Goal: Task Accomplishment & Management: Use online tool/utility

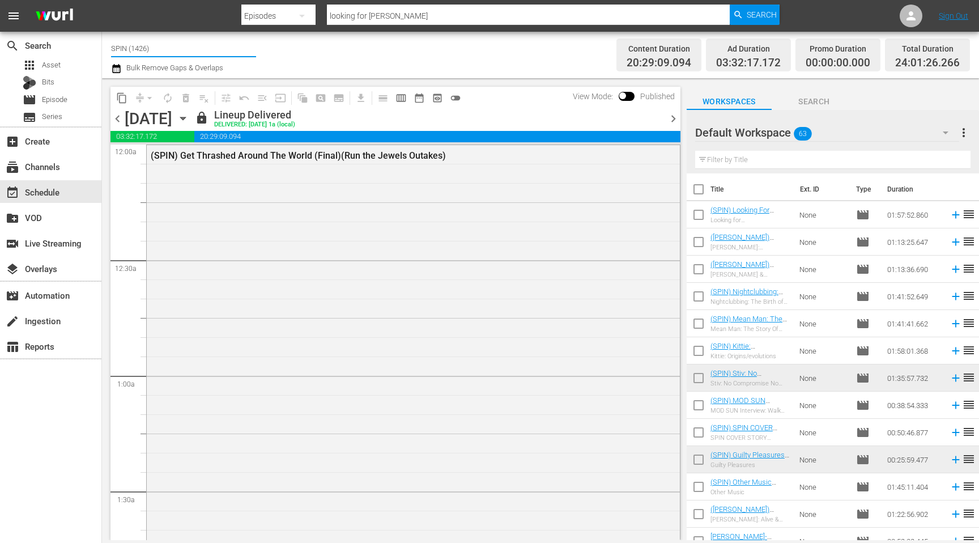
click at [124, 48] on input "SPIN (1426)" at bounding box center [183, 48] width 145 height 27
click at [142, 83] on div "WITZ (1197 - bec_witz_1)" at bounding box center [267, 79] width 294 height 27
type input "WITZ (1197 - bec_witz_1)"
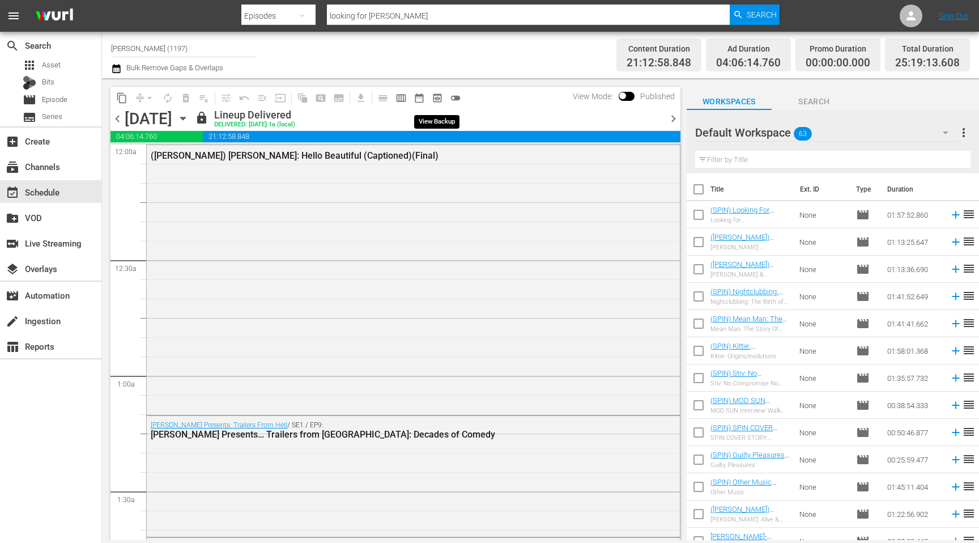
click at [438, 97] on span "preview_outlined" at bounding box center [437, 97] width 11 height 11
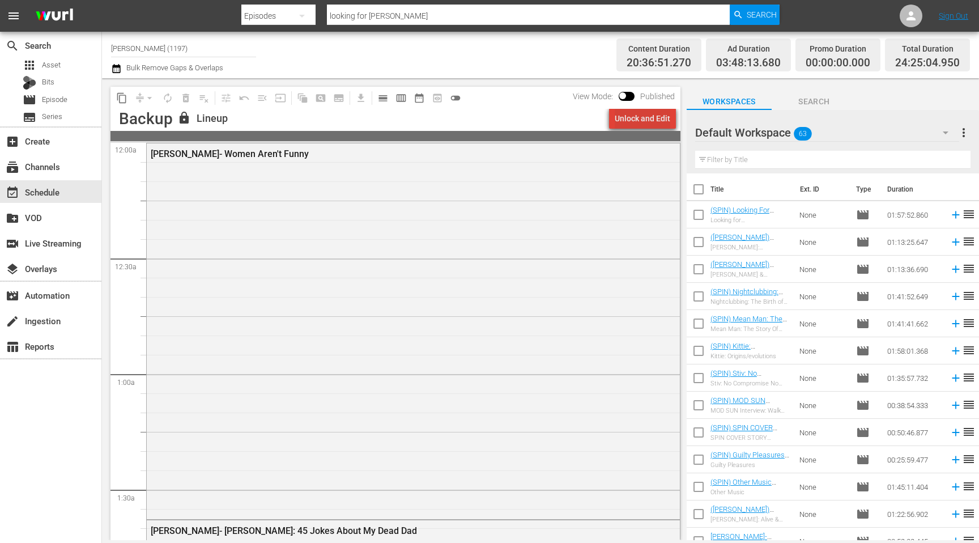
click at [654, 121] on div "Unlock and Edit" at bounding box center [643, 118] width 56 height 20
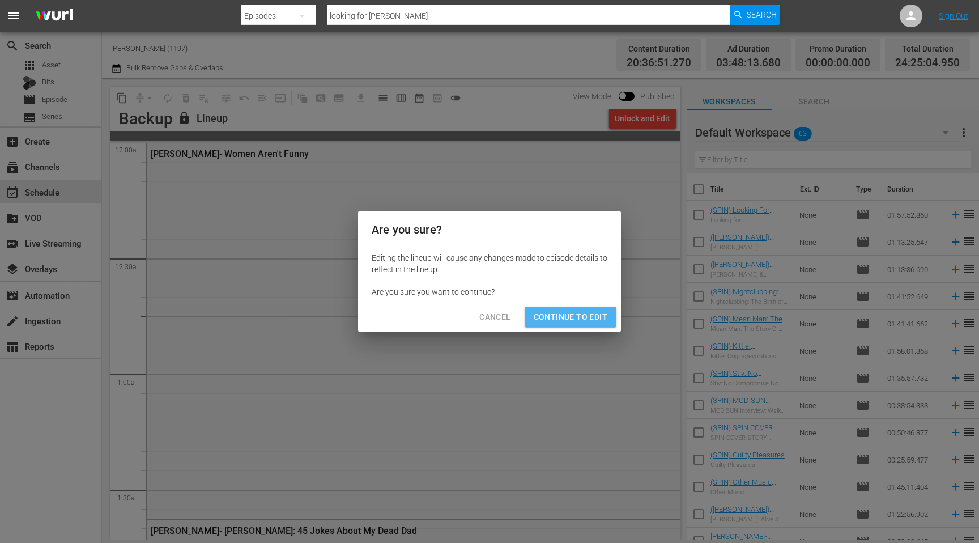
click at [555, 320] on span "Continue to Edit" at bounding box center [571, 317] width 74 height 14
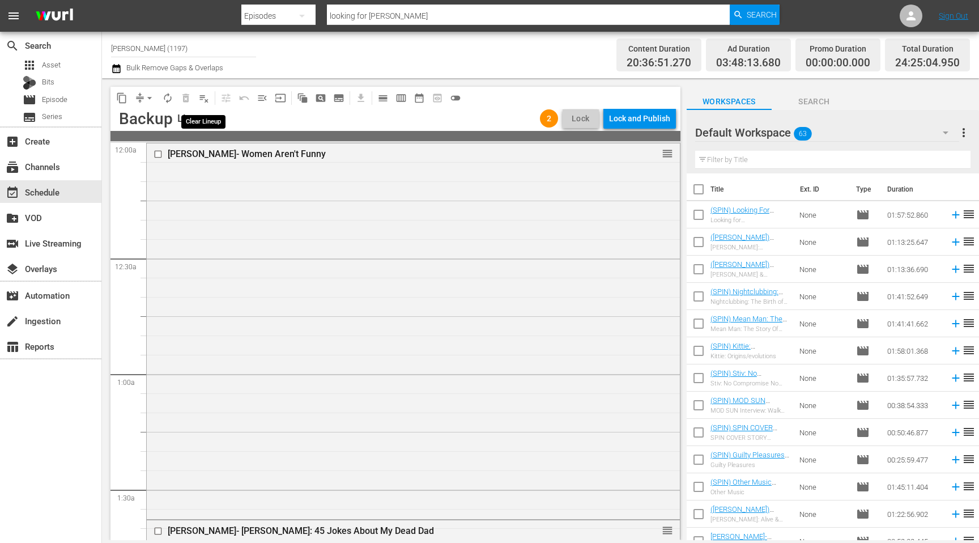
click at [201, 98] on span "playlist_remove_outlined" at bounding box center [203, 97] width 11 height 11
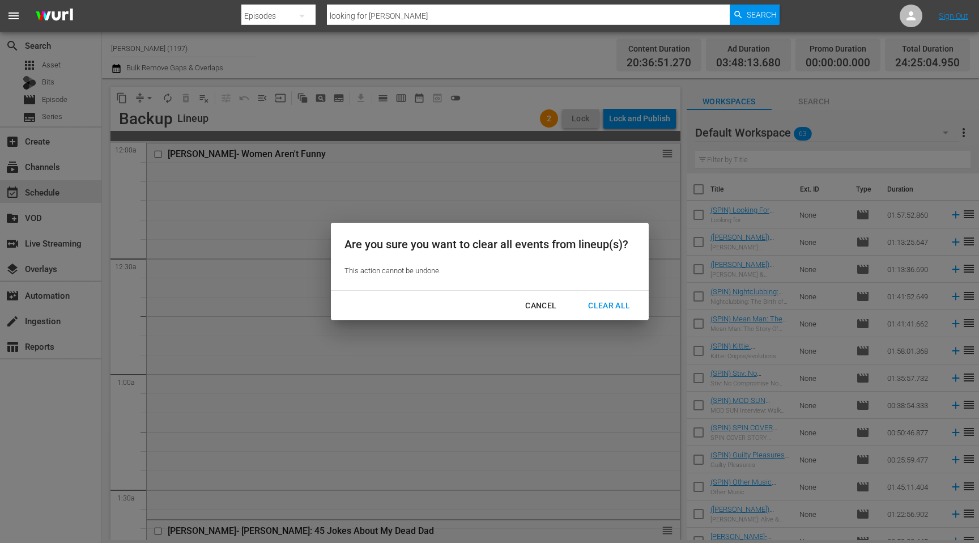
click at [611, 305] on div "Clear All" at bounding box center [609, 306] width 60 height 14
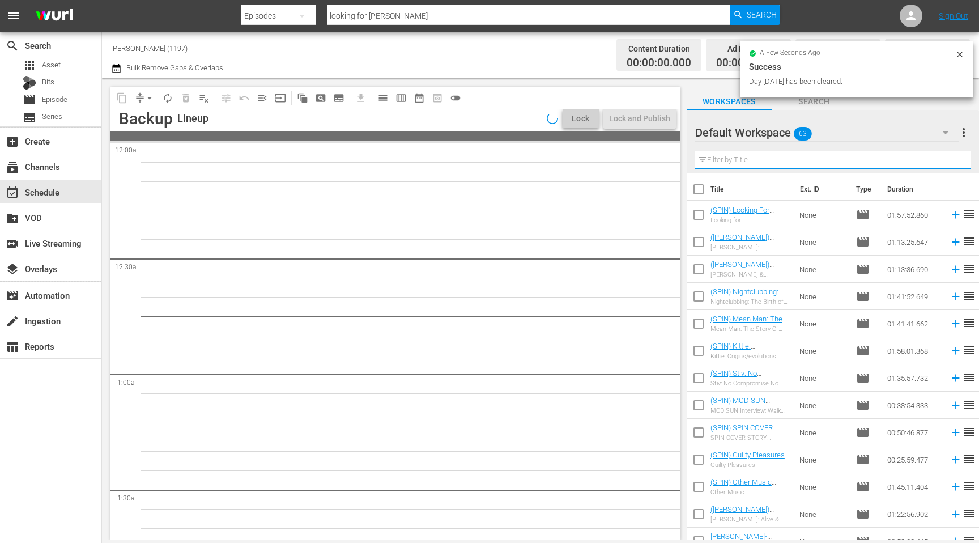
click at [761, 159] on input "text" at bounding box center [832, 160] width 275 height 18
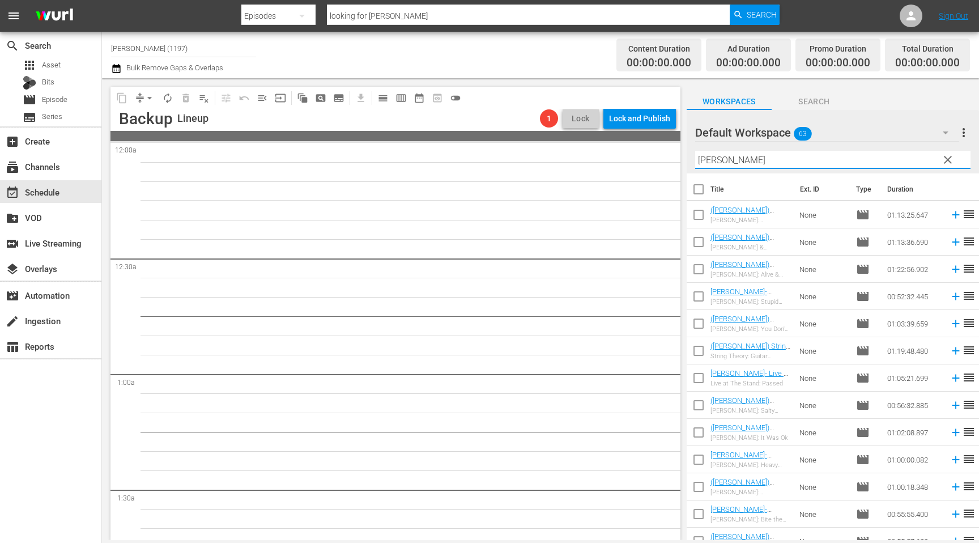
type input "[PERSON_NAME]"
click at [916, 108] on div "Workspaces Search" at bounding box center [833, 98] width 292 height 23
click at [60, 100] on span "Episode" at bounding box center [55, 99] width 26 height 11
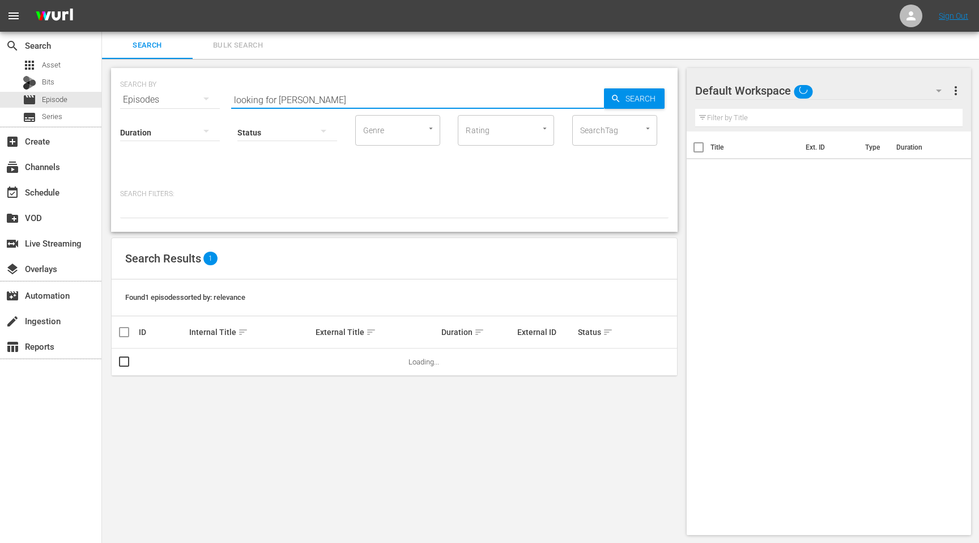
click at [322, 94] on input "looking for johnny" at bounding box center [417, 99] width 373 height 27
type input "string theory"
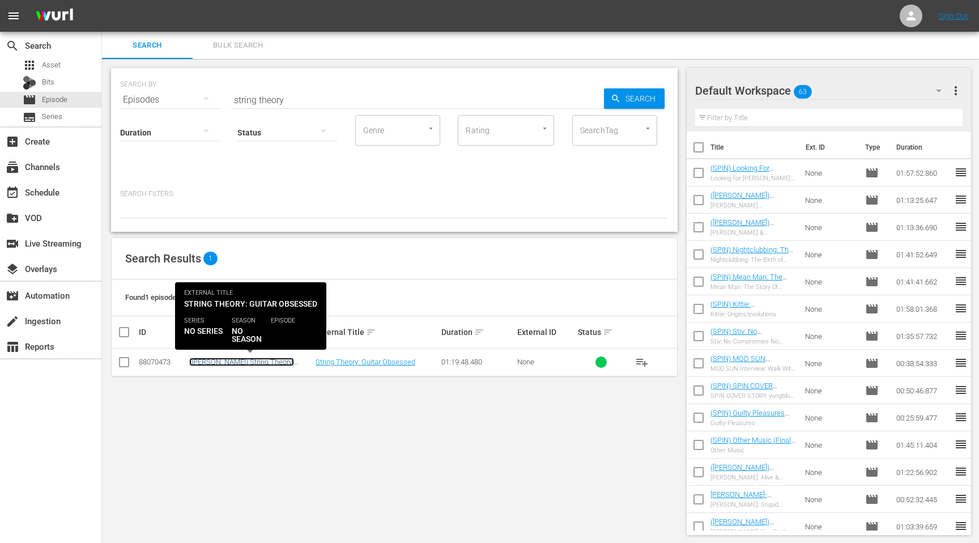
click at [249, 363] on link "(WITZ) String Theory: Guitar Obsessed (Captioned)(Final)" at bounding box center [245, 366] width 112 height 17
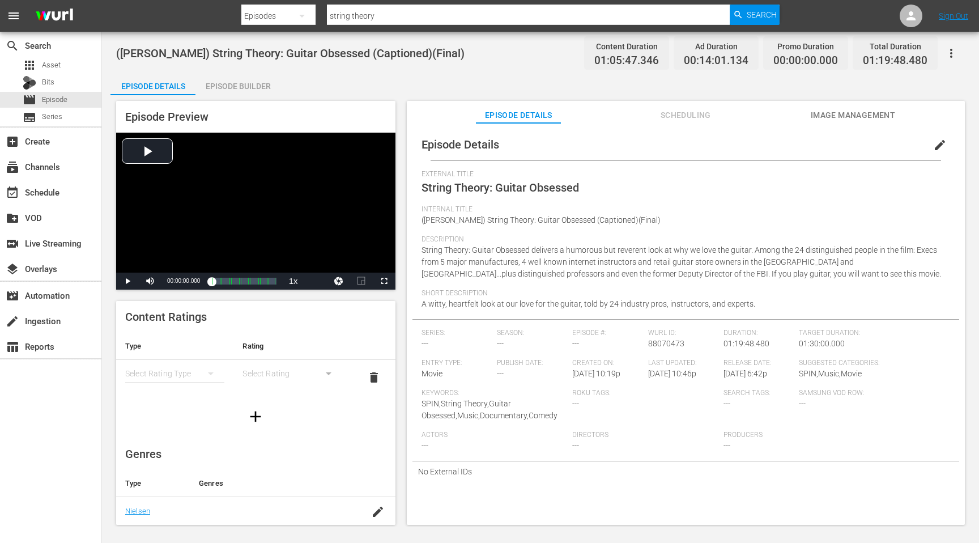
click at [942, 150] on button "edit" at bounding box center [940, 144] width 27 height 27
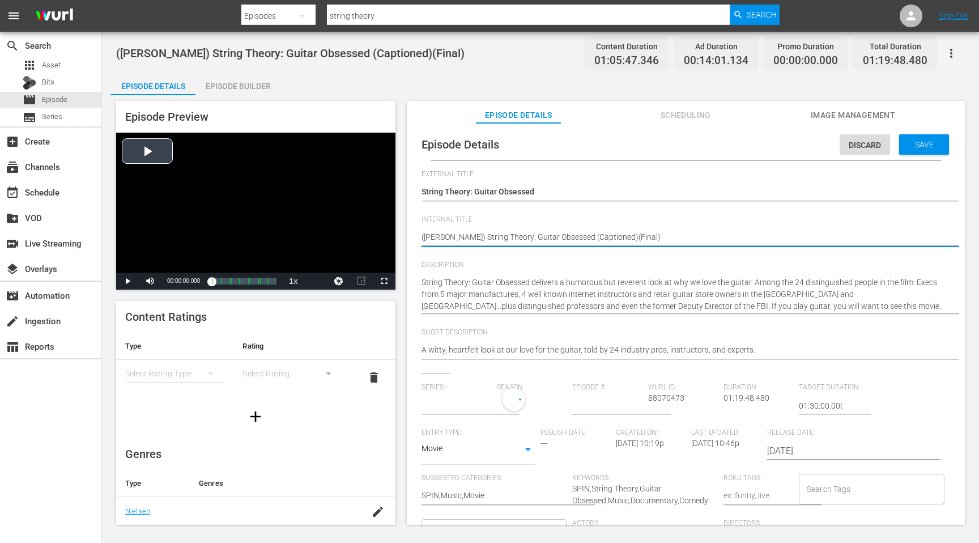
drag, startPoint x: 439, startPoint y: 238, endPoint x: 353, endPoint y: 232, distance: 86.9
type input "No Series"
type textarea "(WIT) String Theory: Guitar Obsessed (Captioned)(Final)"
type textarea "(WI) String Theory: Guitar Obsessed (Captioned)(Final)"
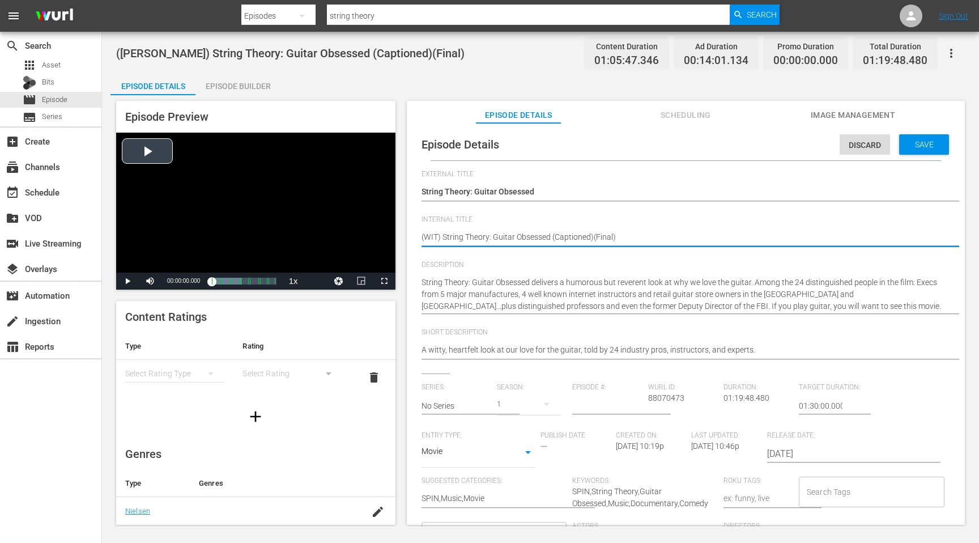
type textarea "(WI) String Theory: Guitar Obsessed (Captioned)(Final)"
type textarea "(W) String Theory: Guitar Obsessed (Captioned)(Final)"
type textarea "() String Theory: Guitar Obsessed (Captioned)(Final)"
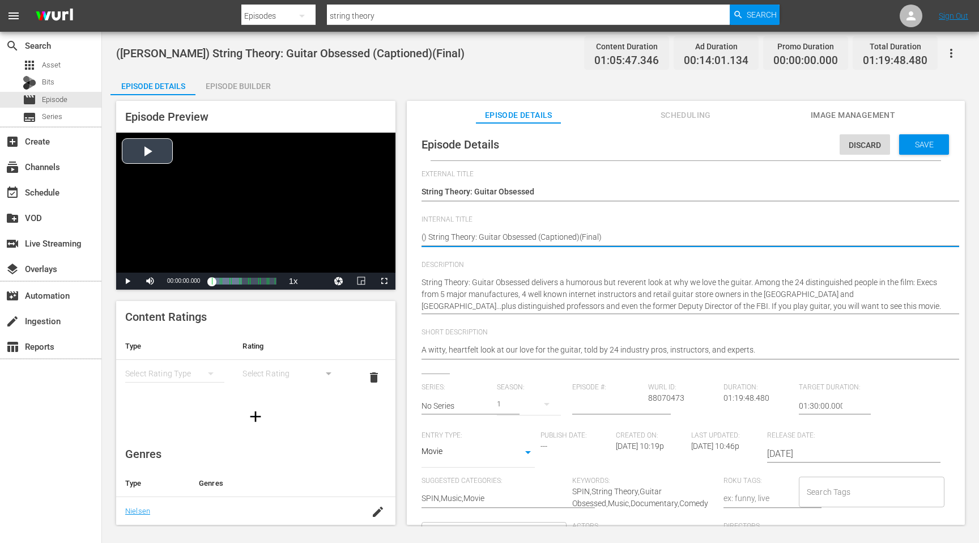
type textarea "(S) String Theory: Guitar Obsessed (Captioned)(Final)"
type textarea "(SP) String Theory: Guitar Obsessed (Captioned)(Final)"
type textarea "(SPI) String Theory: Guitar Obsessed (Captioned)(Final)"
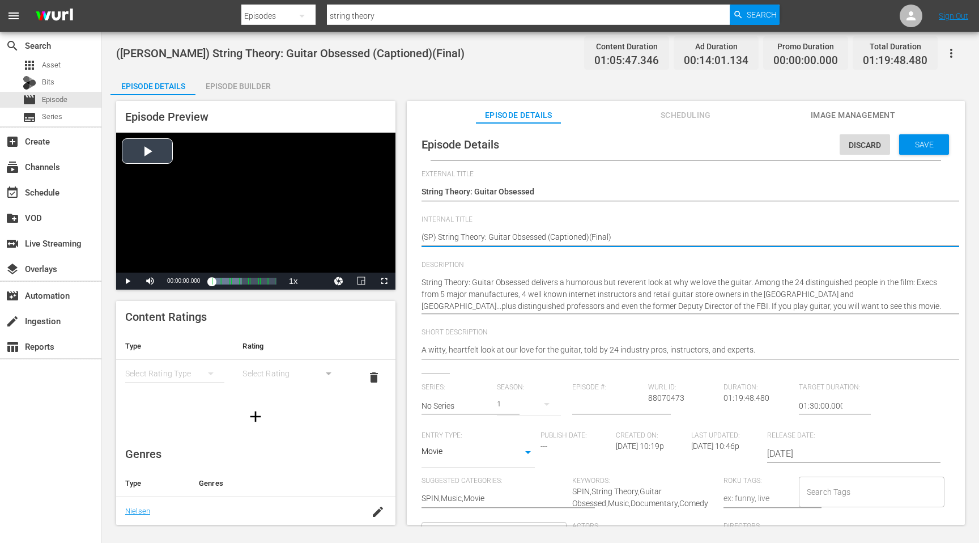
type textarea "(SPI) String Theory: Guitar Obsessed (Captioned)(Final)"
type textarea "(SPIN) String Theory: Guitar Obsessed (Captioned)(Final)"
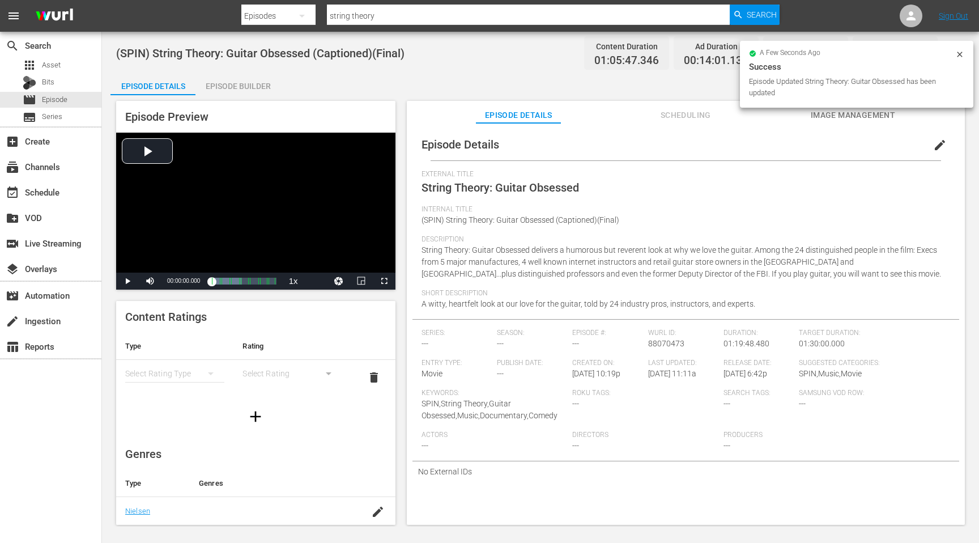
click at [954, 57] on div "a few seconds ago" at bounding box center [852, 54] width 206 height 8
click at [957, 52] on icon at bounding box center [960, 54] width 9 height 9
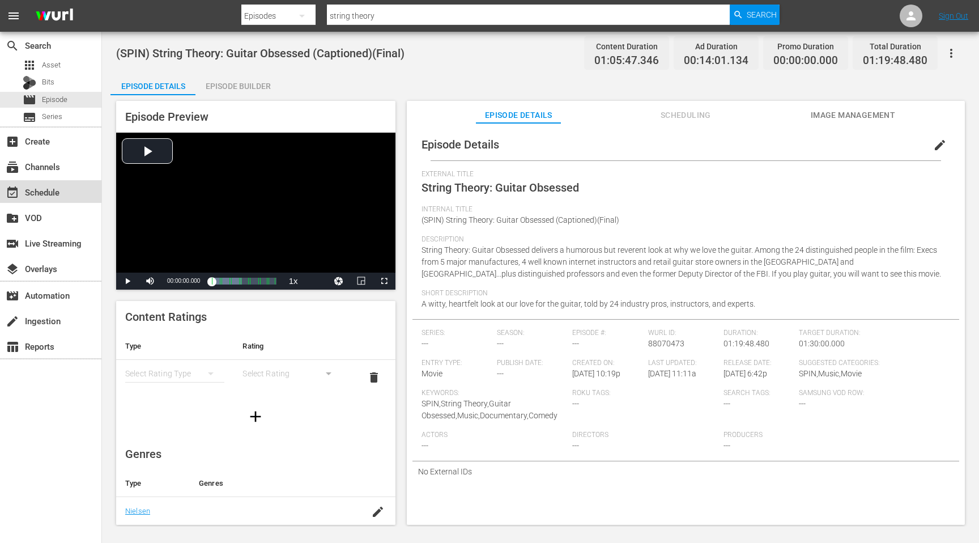
click at [71, 198] on div "event_available Schedule" at bounding box center [50, 191] width 101 height 23
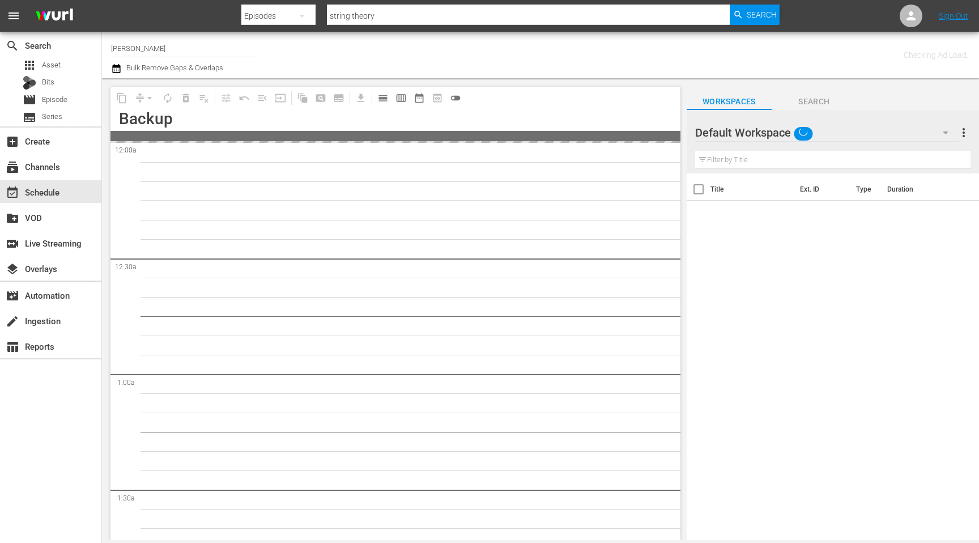
click at [220, 43] on input "[PERSON_NAME]" at bounding box center [183, 48] width 145 height 27
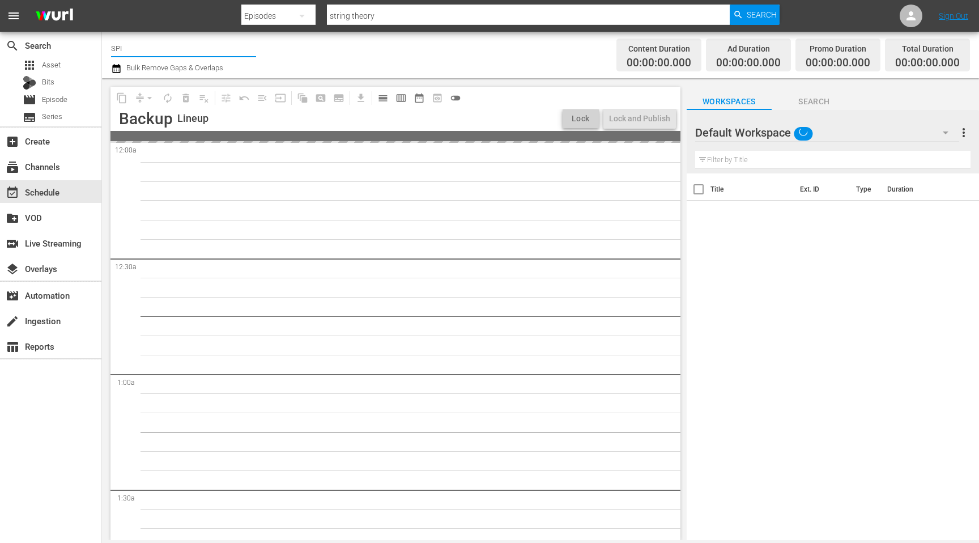
type input "SPIN"
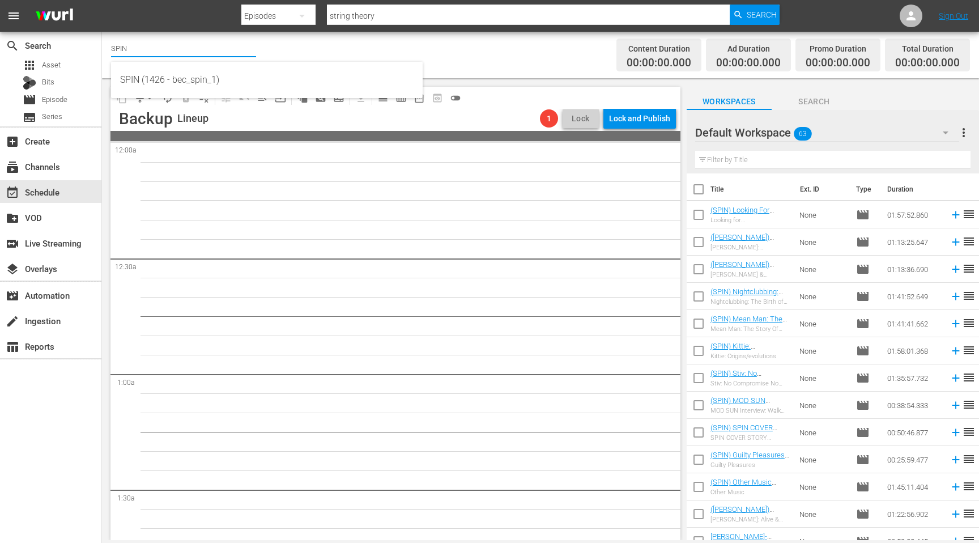
click at [142, 44] on input "SPIN" at bounding box center [183, 48] width 145 height 27
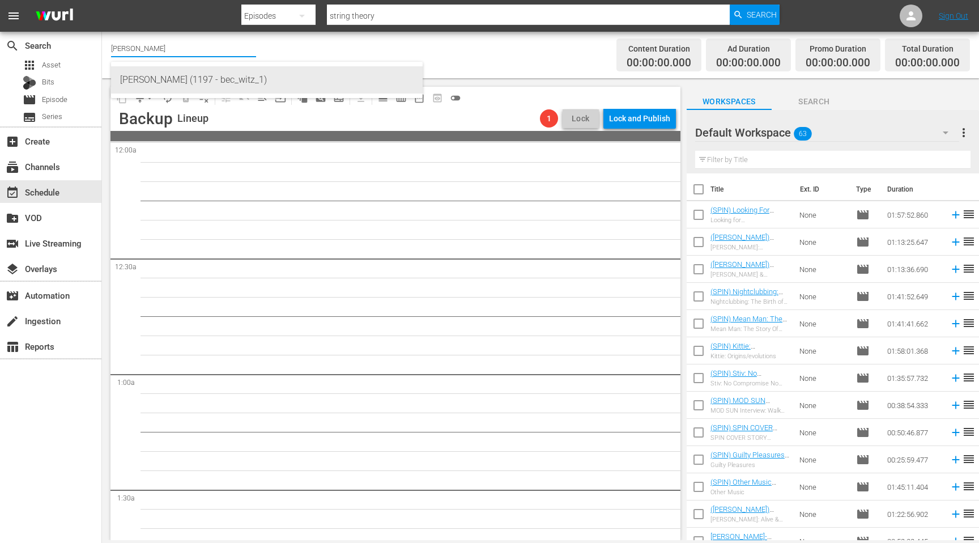
click at [152, 78] on div "WITZ (1197 - bec_witz_1)" at bounding box center [267, 79] width 294 height 27
type input "WITZ (1197 - bec_witz_1)"
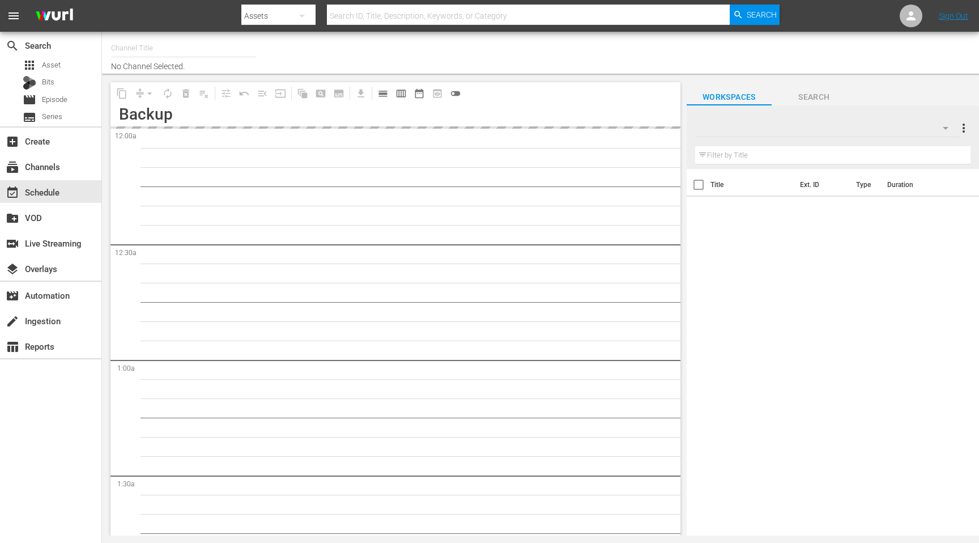
type input "[PERSON_NAME] (1197)"
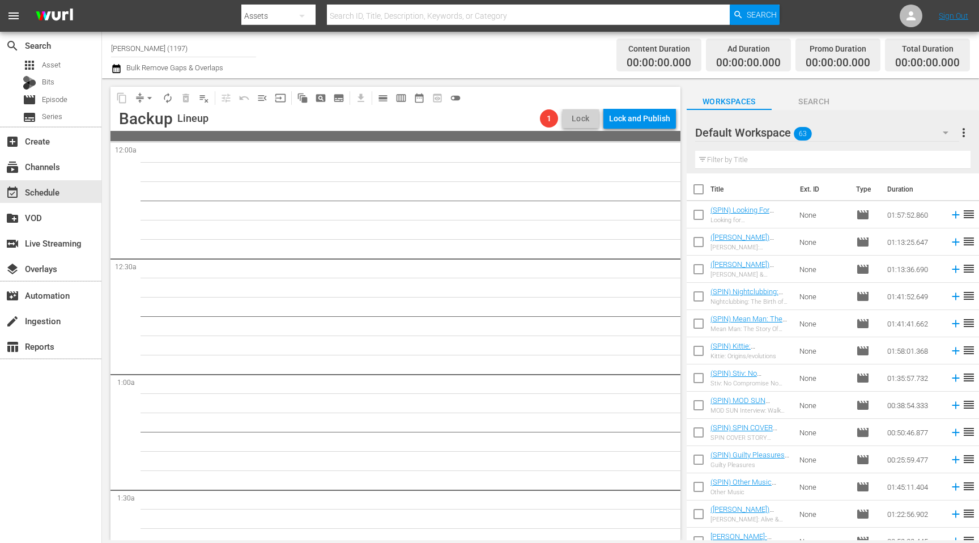
click at [734, 157] on input "text" at bounding box center [832, 160] width 275 height 18
type input "[PERSON_NAME]"
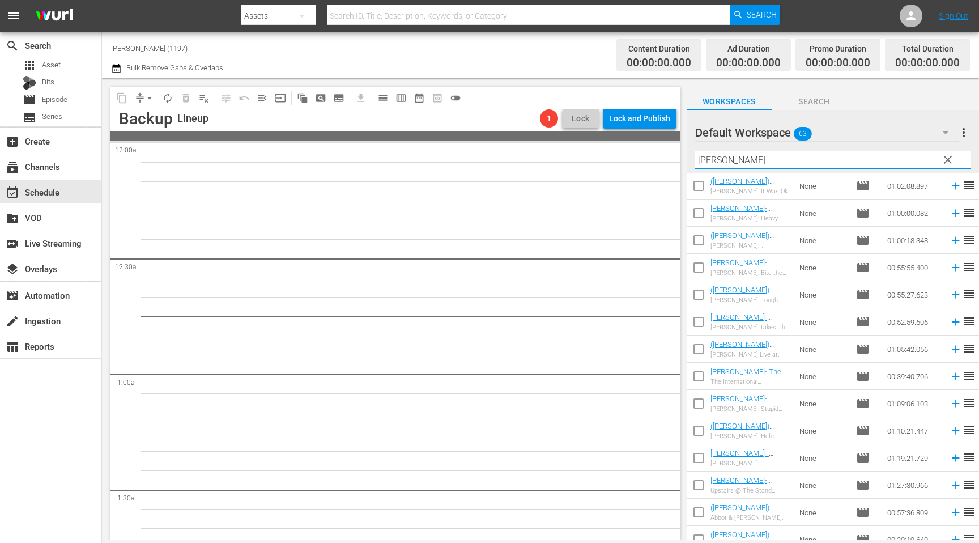
scroll to position [219, 0]
click at [854, 126] on div "Default Workspace 63" at bounding box center [827, 133] width 265 height 32
click at [909, 103] on div "Default Workspace (63)" at bounding box center [489, 271] width 979 height 543
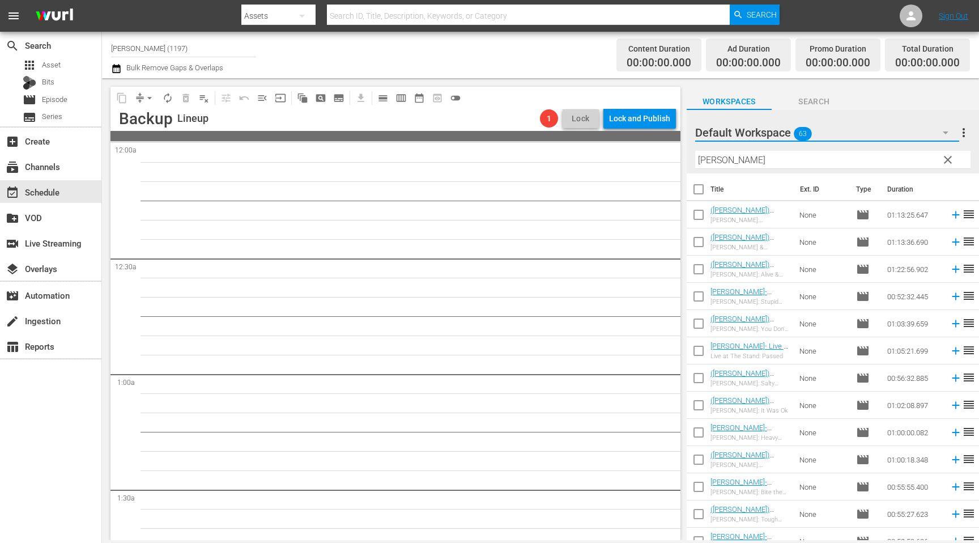
click at [938, 134] on button "button" at bounding box center [945, 132] width 27 height 27
click at [923, 84] on div "Default Workspace (63)" at bounding box center [489, 271] width 979 height 543
click at [824, 99] on span "Search" at bounding box center [814, 102] width 85 height 14
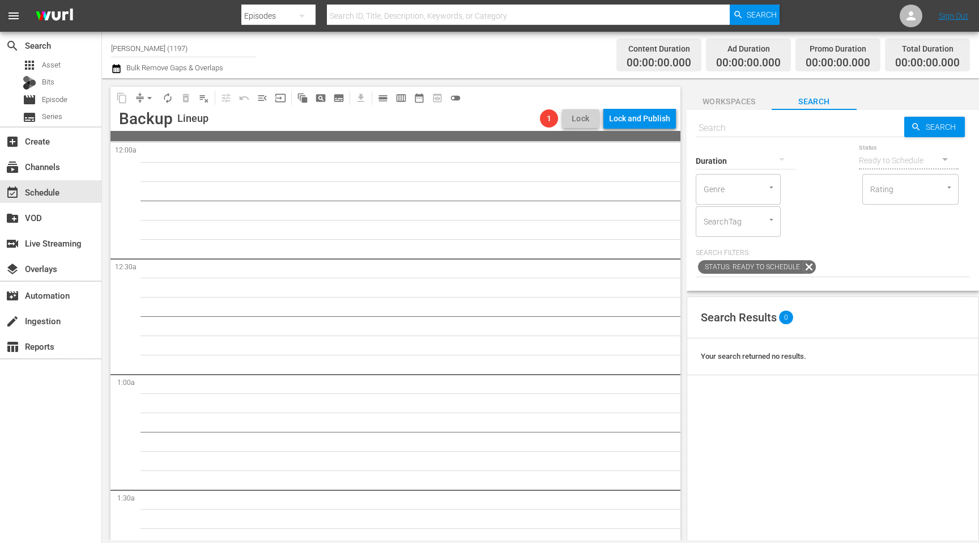
click at [733, 138] on div "Duration" at bounding box center [746, 153] width 100 height 41
click at [734, 134] on div "Duration" at bounding box center [746, 153] width 100 height 41
click at [731, 130] on input "text" at bounding box center [800, 127] width 209 height 27
type input "[PERSON_NAME]"
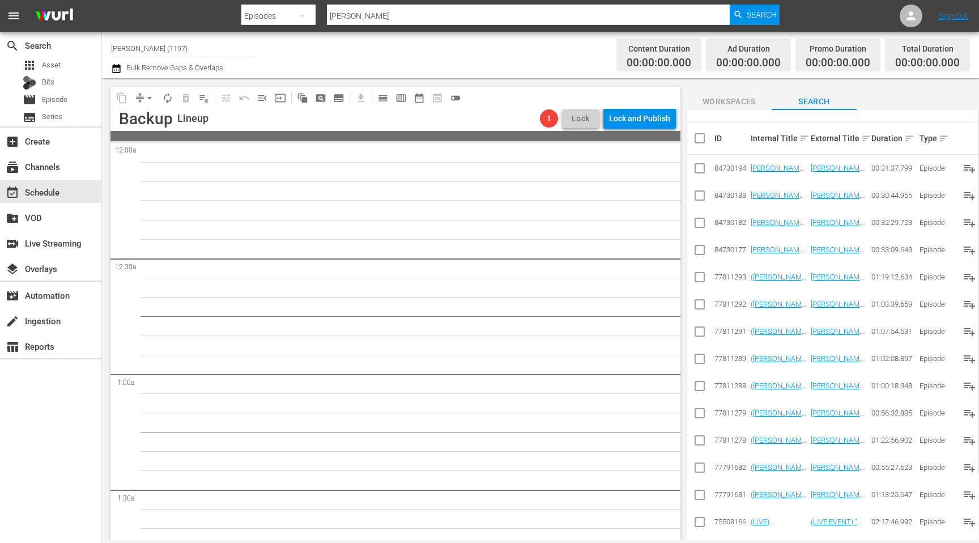
scroll to position [302, 0]
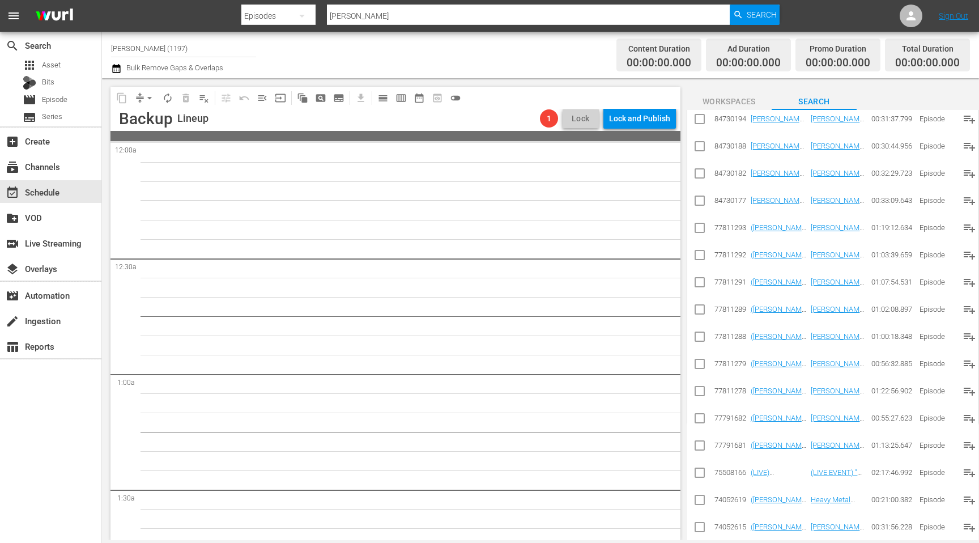
type input "[PERSON_NAME]"
click at [734, 99] on span "Workspaces" at bounding box center [729, 102] width 85 height 14
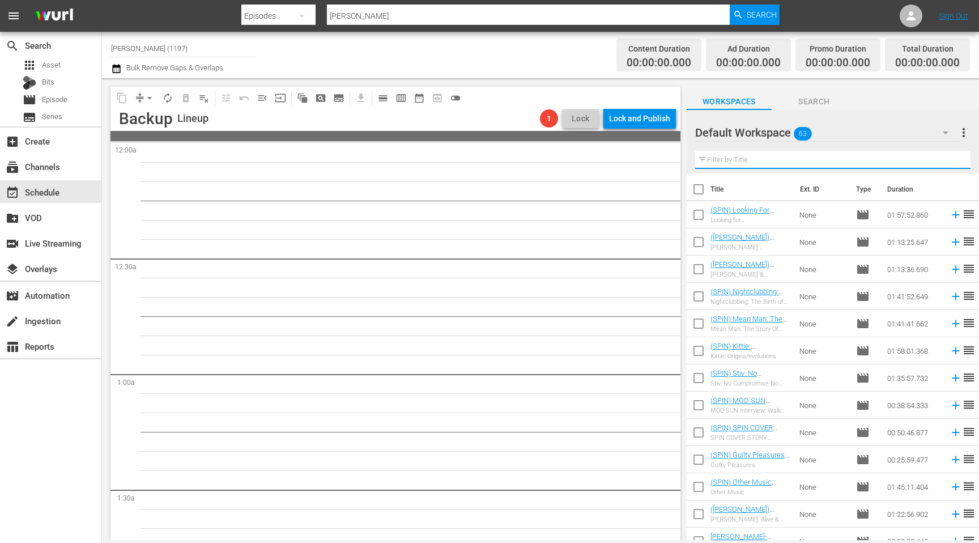
click at [767, 166] on input "text" at bounding box center [832, 160] width 275 height 18
type input "[PERSON_NAME]"
click at [852, 143] on div "Default Workspace 63" at bounding box center [827, 133] width 265 height 32
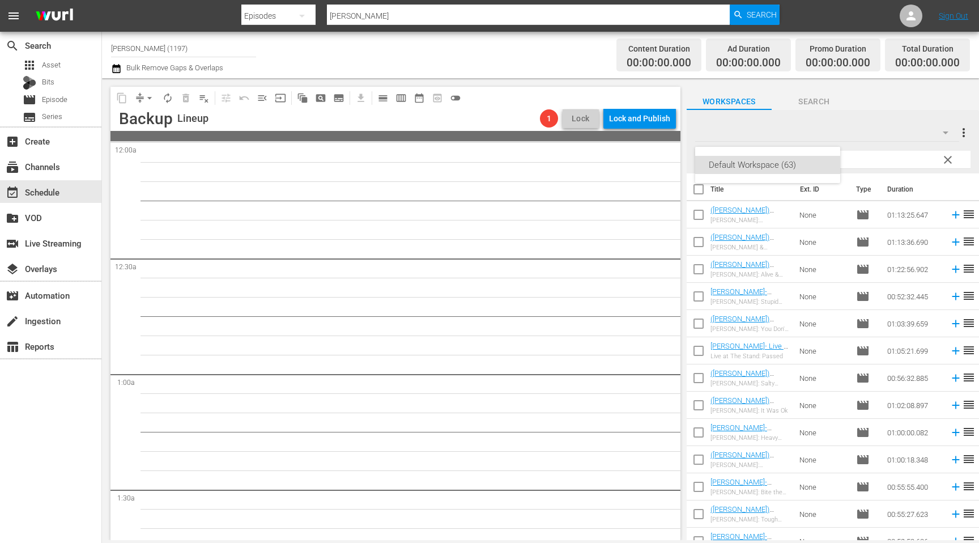
click at [898, 105] on div "Default Workspace (63)" at bounding box center [489, 271] width 979 height 543
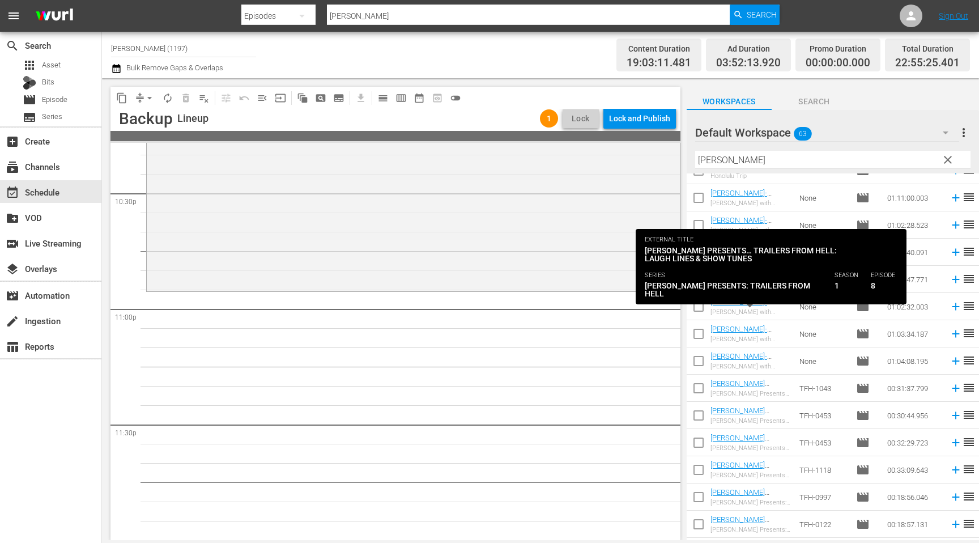
scroll to position [829, 0]
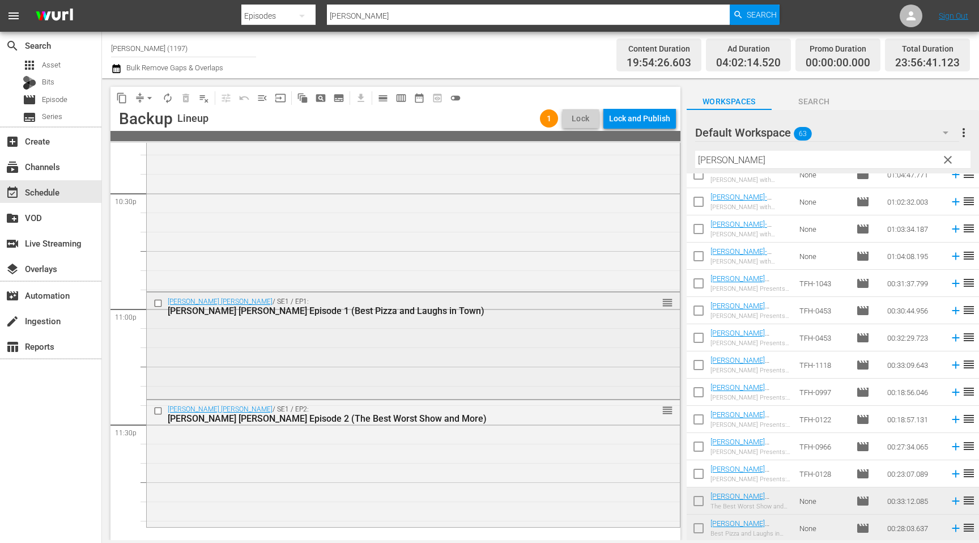
click at [159, 302] on input "checkbox" at bounding box center [160, 303] width 12 height 10
click at [185, 95] on span "delete_forever_outlined" at bounding box center [185, 97] width 11 height 11
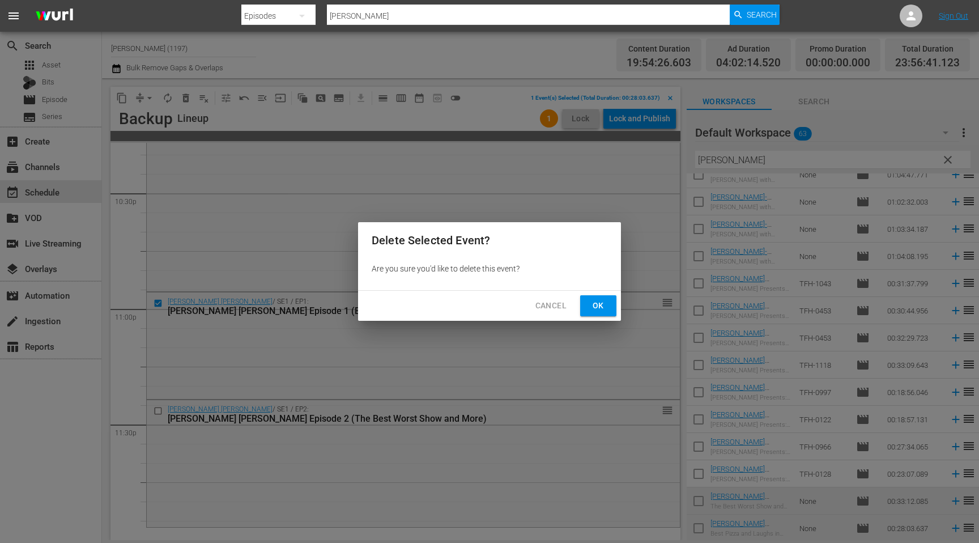
click at [586, 304] on button "Ok" at bounding box center [598, 305] width 36 height 21
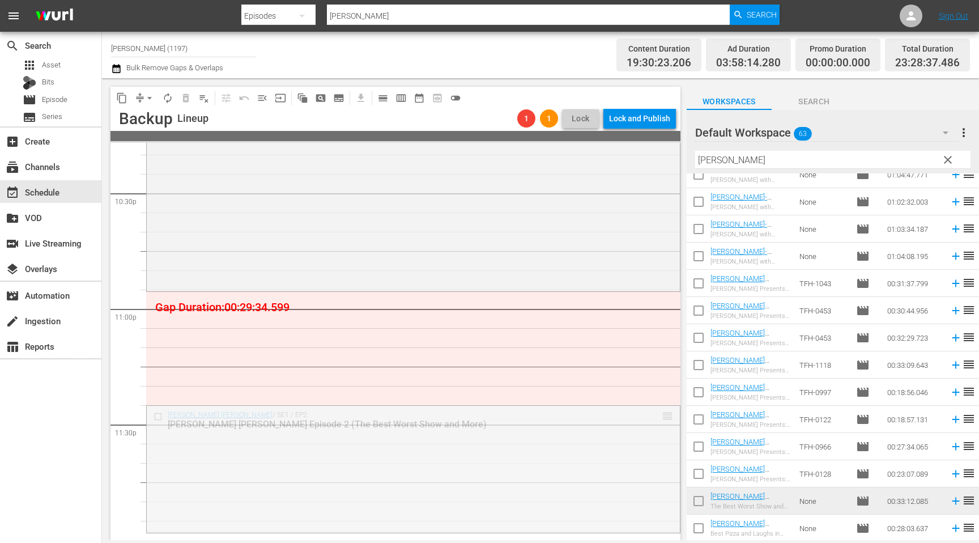
drag, startPoint x: 661, startPoint y: 416, endPoint x: 654, endPoint y: 408, distance: 11.3
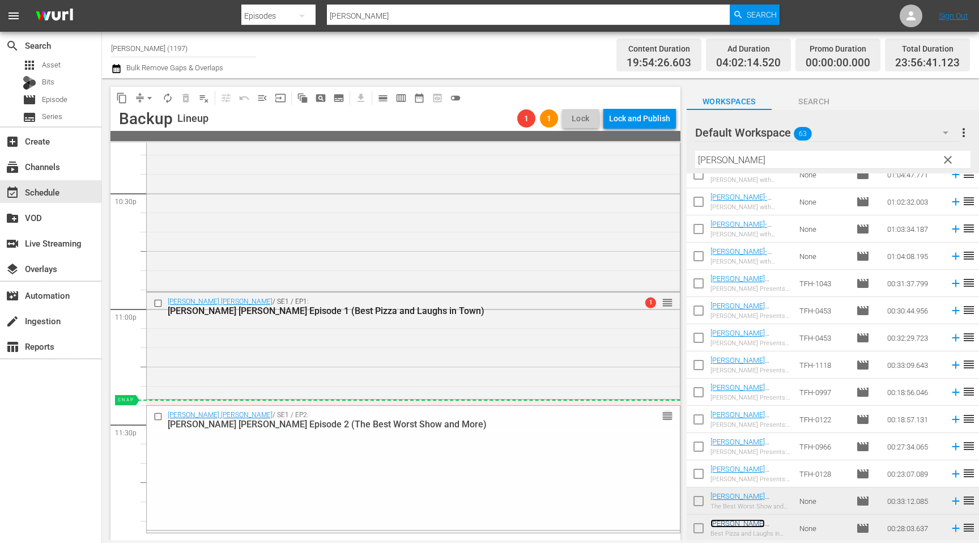
drag, startPoint x: 666, startPoint y: 413, endPoint x: 666, endPoint y: 403, distance: 10.2
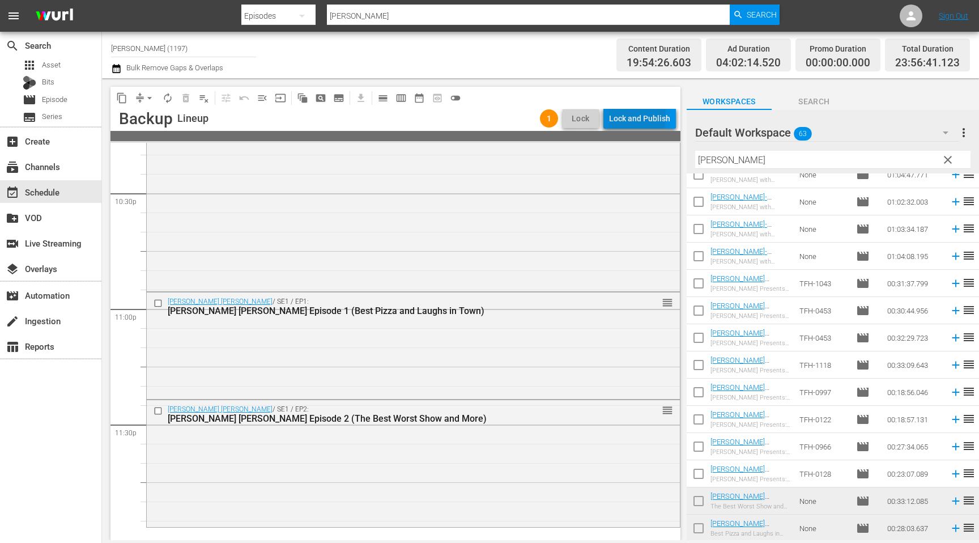
click at [626, 117] on div "Lock and Publish" at bounding box center [639, 118] width 61 height 20
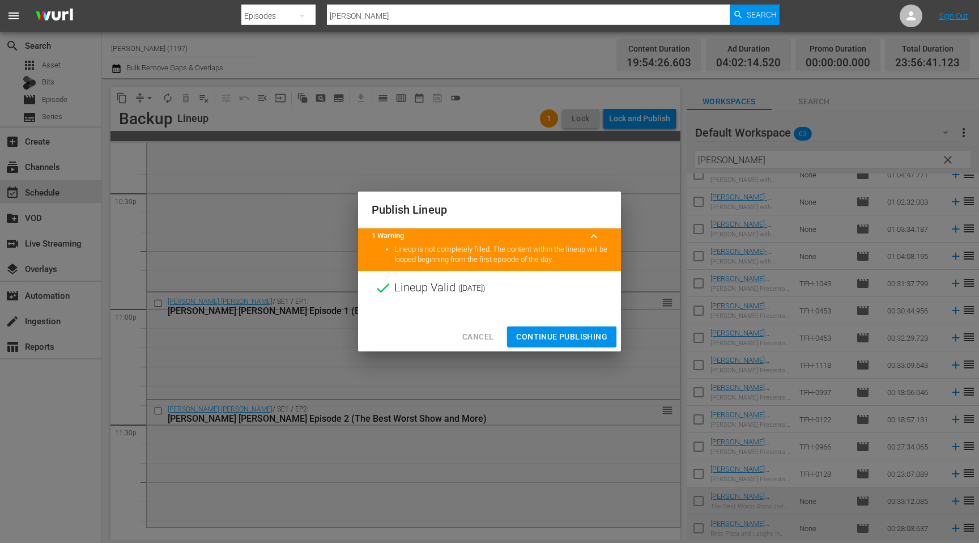
click at [583, 343] on span "Continue Publishing" at bounding box center [561, 337] width 91 height 14
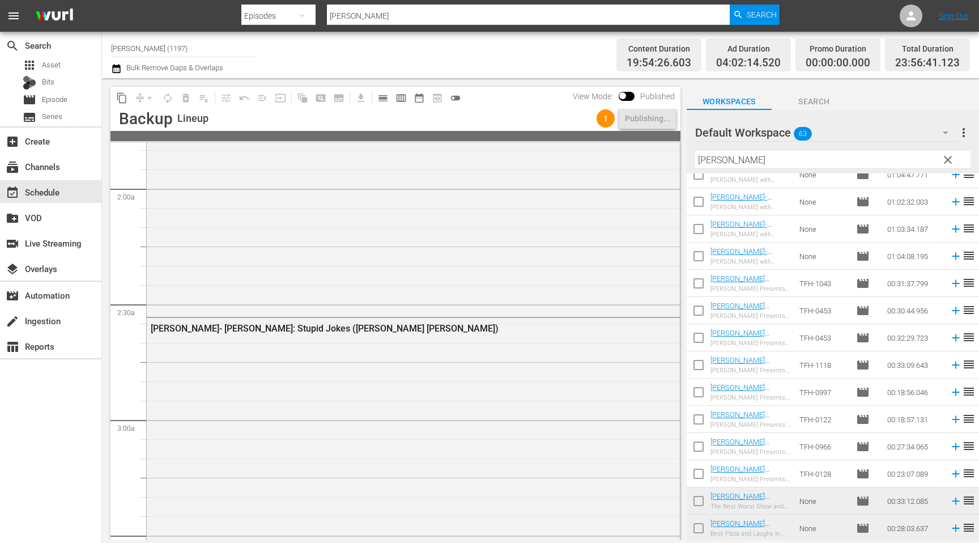
scroll to position [0, 0]
